Goal: Information Seeking & Learning: Learn about a topic

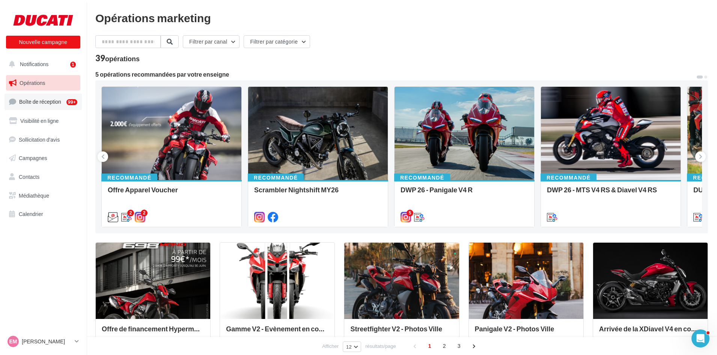
click at [27, 103] on span "Boîte de réception" at bounding box center [40, 101] width 42 height 6
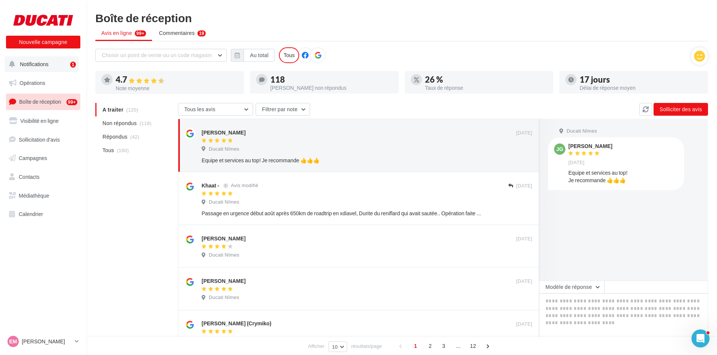
click at [29, 62] on span "Notifications" at bounding box center [34, 64] width 29 height 6
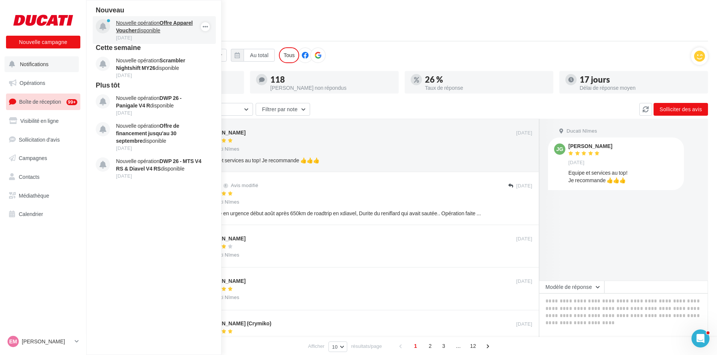
click at [156, 29] on p "Nouvelle opération Offre Apparel Voucher disponible" at bounding box center [159, 26] width 87 height 15
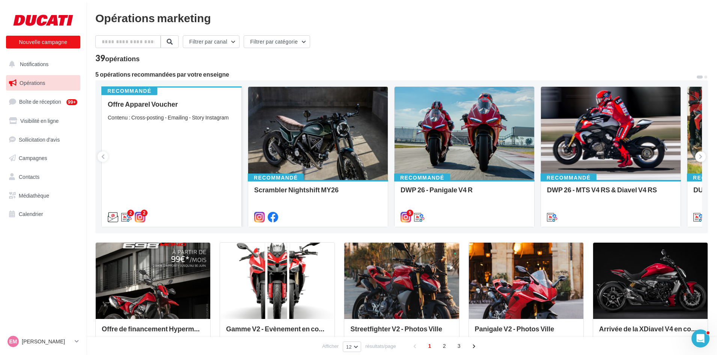
click at [148, 100] on div "Recommandé Offre Apparel Voucher Contenu : Cross-posting - Emailing - Story Ins…" at bounding box center [172, 156] width 140 height 140
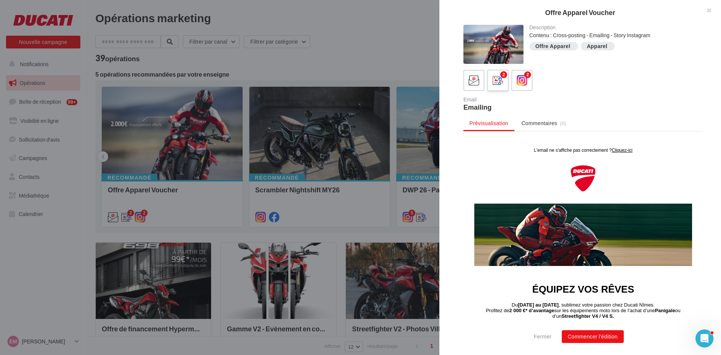
click at [498, 79] on icon at bounding box center [498, 80] width 11 height 11
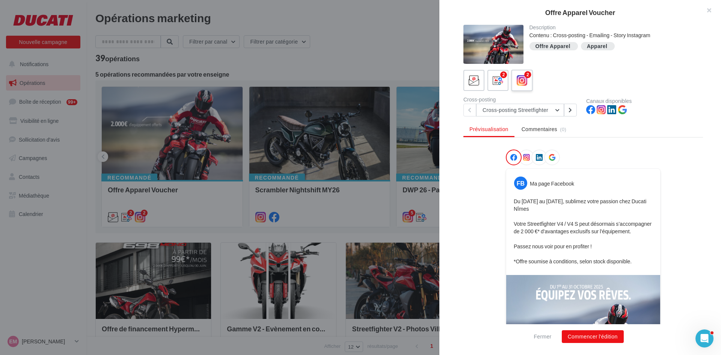
click at [516, 83] on div "2" at bounding box center [522, 81] width 14 height 14
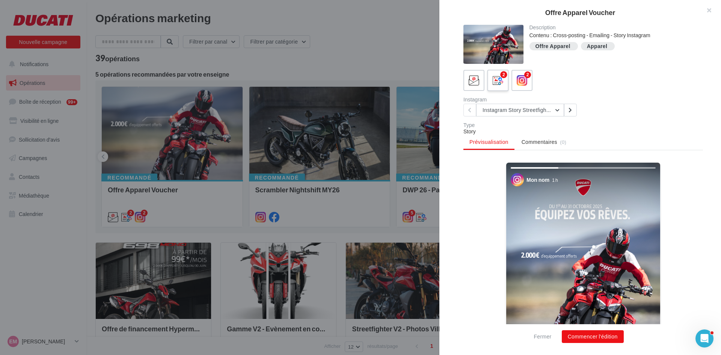
click at [498, 81] on icon at bounding box center [498, 80] width 11 height 11
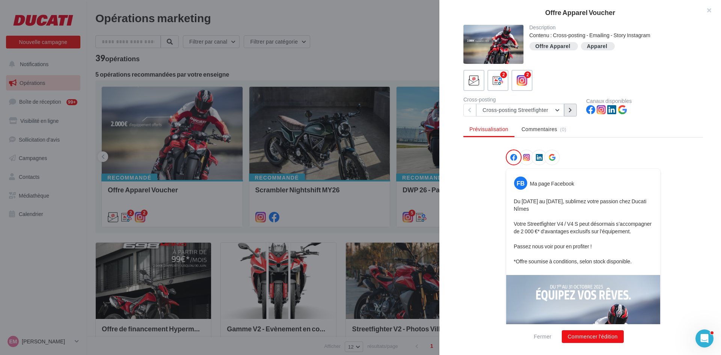
click at [569, 109] on icon at bounding box center [570, 109] width 3 height 5
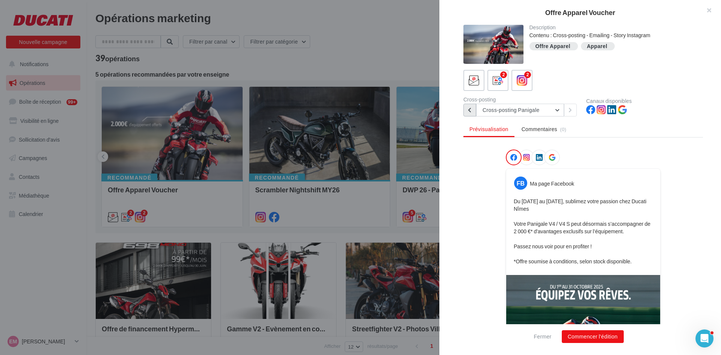
click at [466, 109] on button at bounding box center [469, 110] width 13 height 13
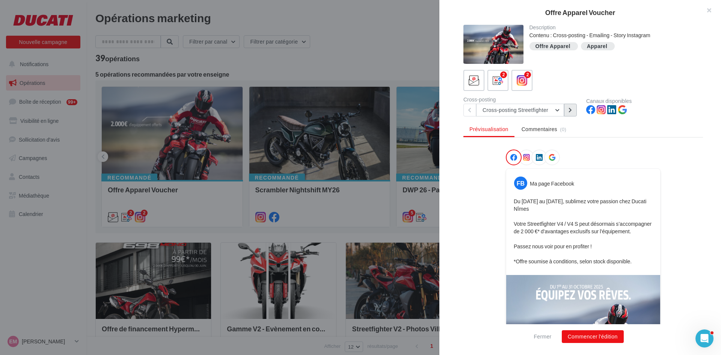
click at [573, 112] on button at bounding box center [570, 110] width 13 height 13
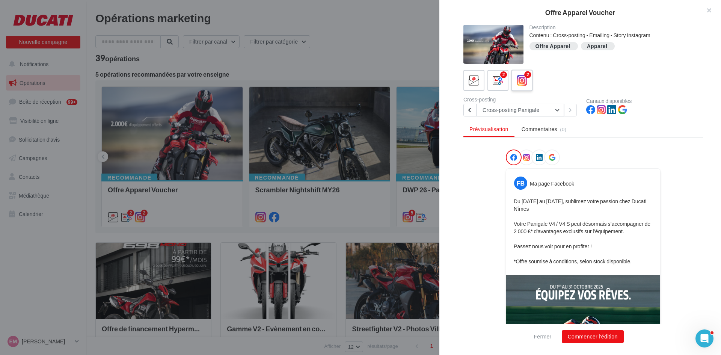
click at [518, 83] on icon at bounding box center [522, 80] width 11 height 11
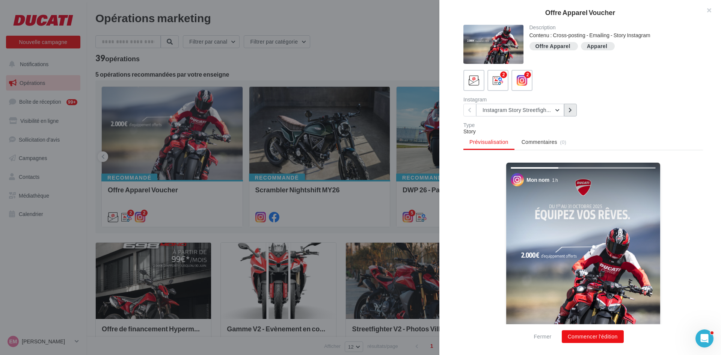
click at [570, 111] on icon at bounding box center [570, 109] width 3 height 5
click at [469, 112] on icon at bounding box center [469, 109] width 3 height 5
click at [559, 110] on button "Instagram Story Streetfighter" at bounding box center [520, 110] width 88 height 13
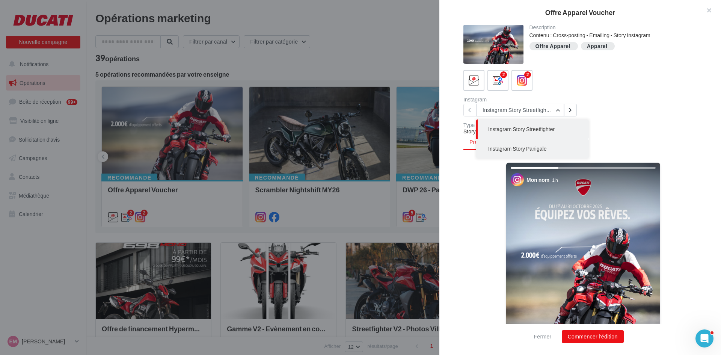
click at [551, 148] on button "Instagram Story Panigale" at bounding box center [532, 149] width 113 height 20
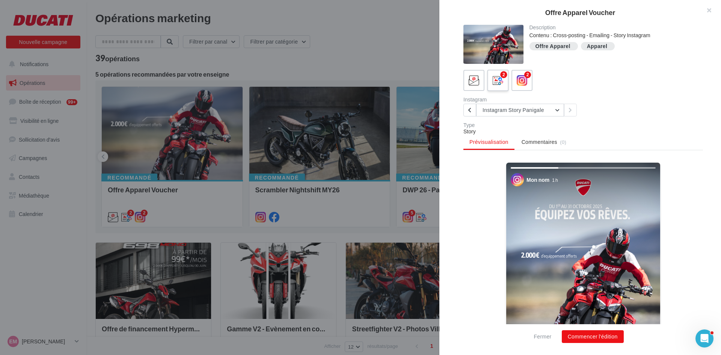
click at [495, 83] on icon at bounding box center [498, 80] width 11 height 11
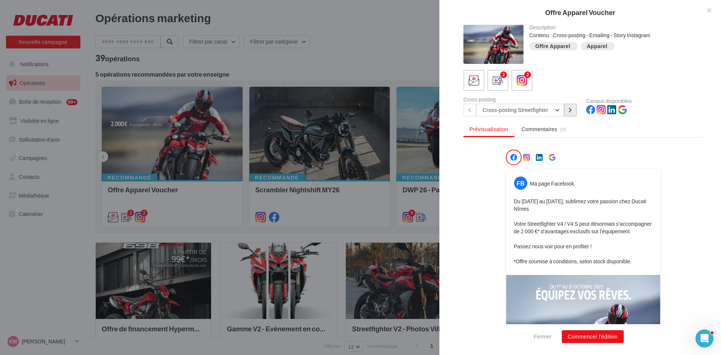
click at [569, 112] on icon at bounding box center [570, 109] width 3 height 5
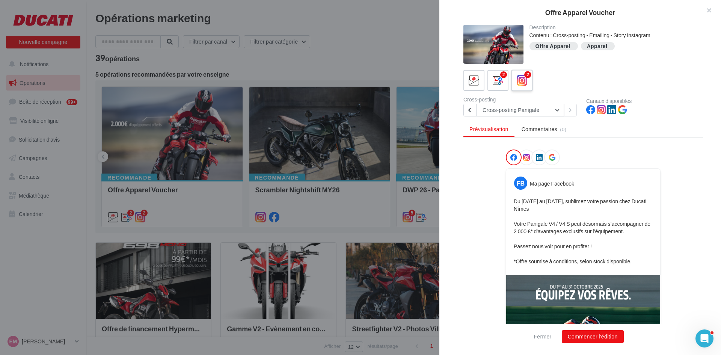
click at [520, 71] on label "2" at bounding box center [521, 79] width 21 height 21
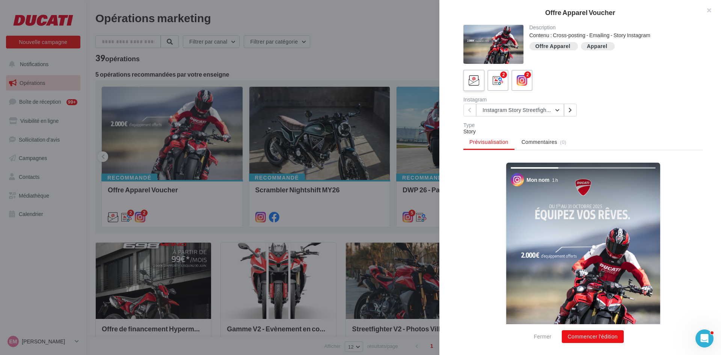
click at [473, 80] on icon at bounding box center [474, 80] width 11 height 11
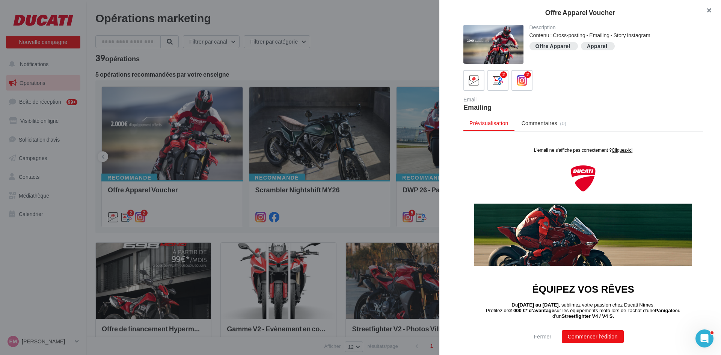
click at [712, 11] on button "button" at bounding box center [706, 11] width 30 height 23
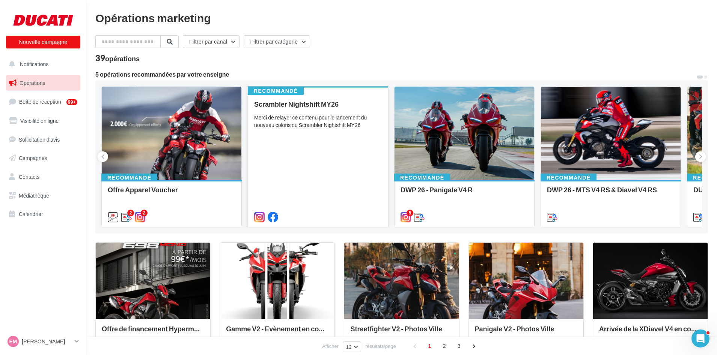
click at [304, 122] on div "Merci de relayer ce contenu pour le lancement du nouveau coloris du Scrambler N…" at bounding box center [318, 121] width 128 height 15
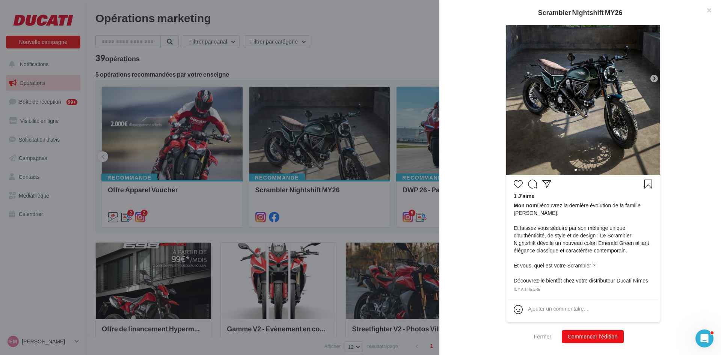
scroll to position [209, 0]
click at [652, 77] on icon at bounding box center [654, 77] width 7 height 7
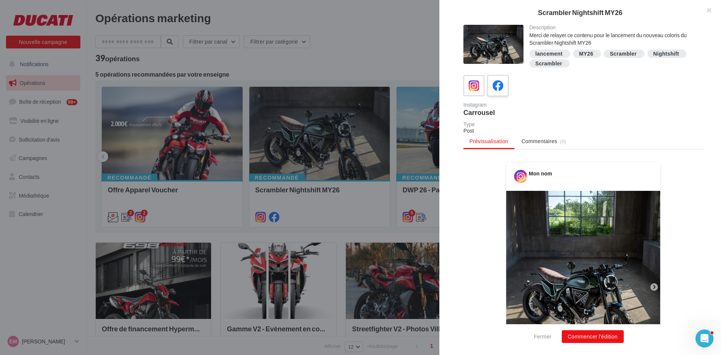
click at [500, 90] on icon at bounding box center [498, 85] width 11 height 11
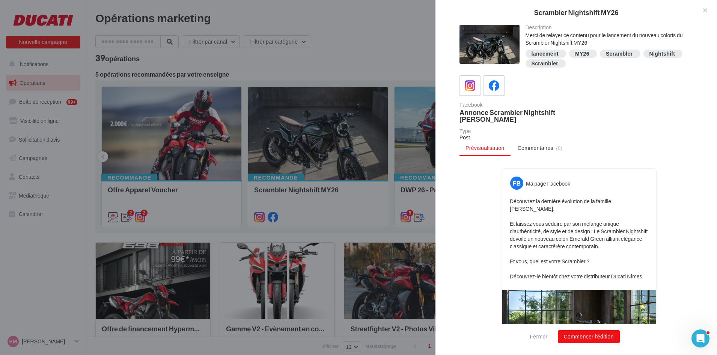
click at [355, 131] on div at bounding box center [358, 177] width 717 height 355
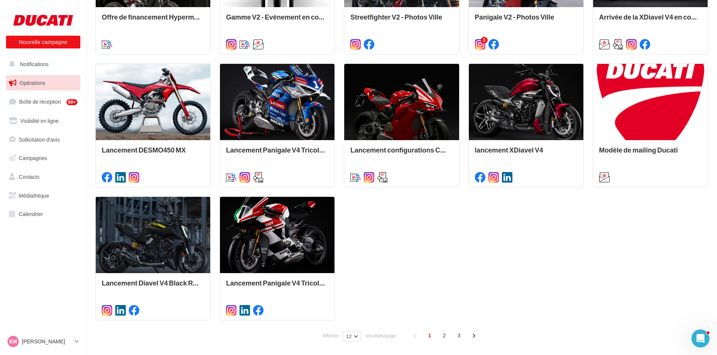
scroll to position [339, 0]
